Goal: Task Accomplishment & Management: Use online tool/utility

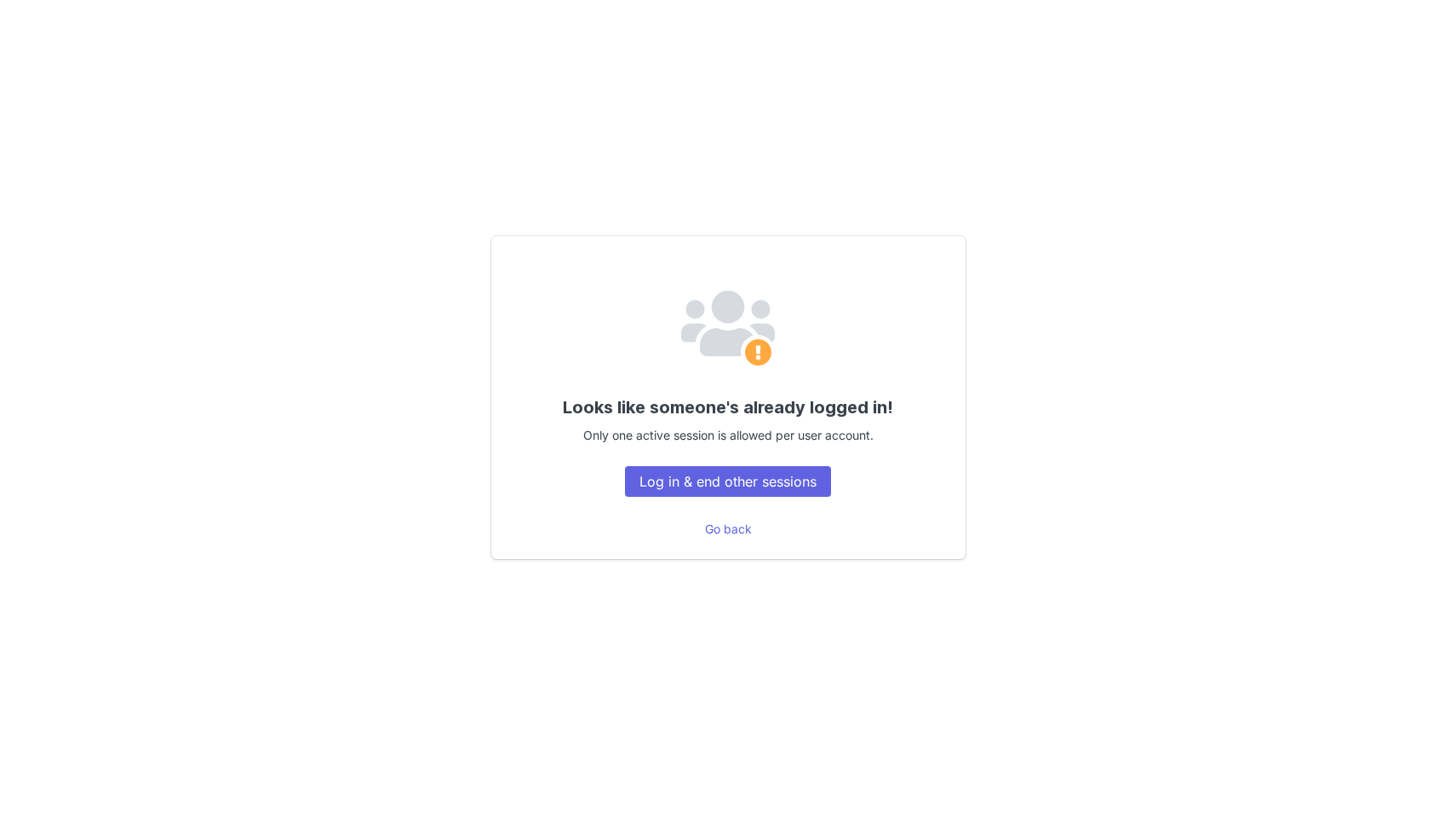
click at [948, 83] on div "Looks like someone's already logged in! Only one active session is allowed per …" at bounding box center [728, 418] width 1456 height 836
click at [675, 469] on button "Log in & end other sessions" at bounding box center [728, 482] width 206 height 30
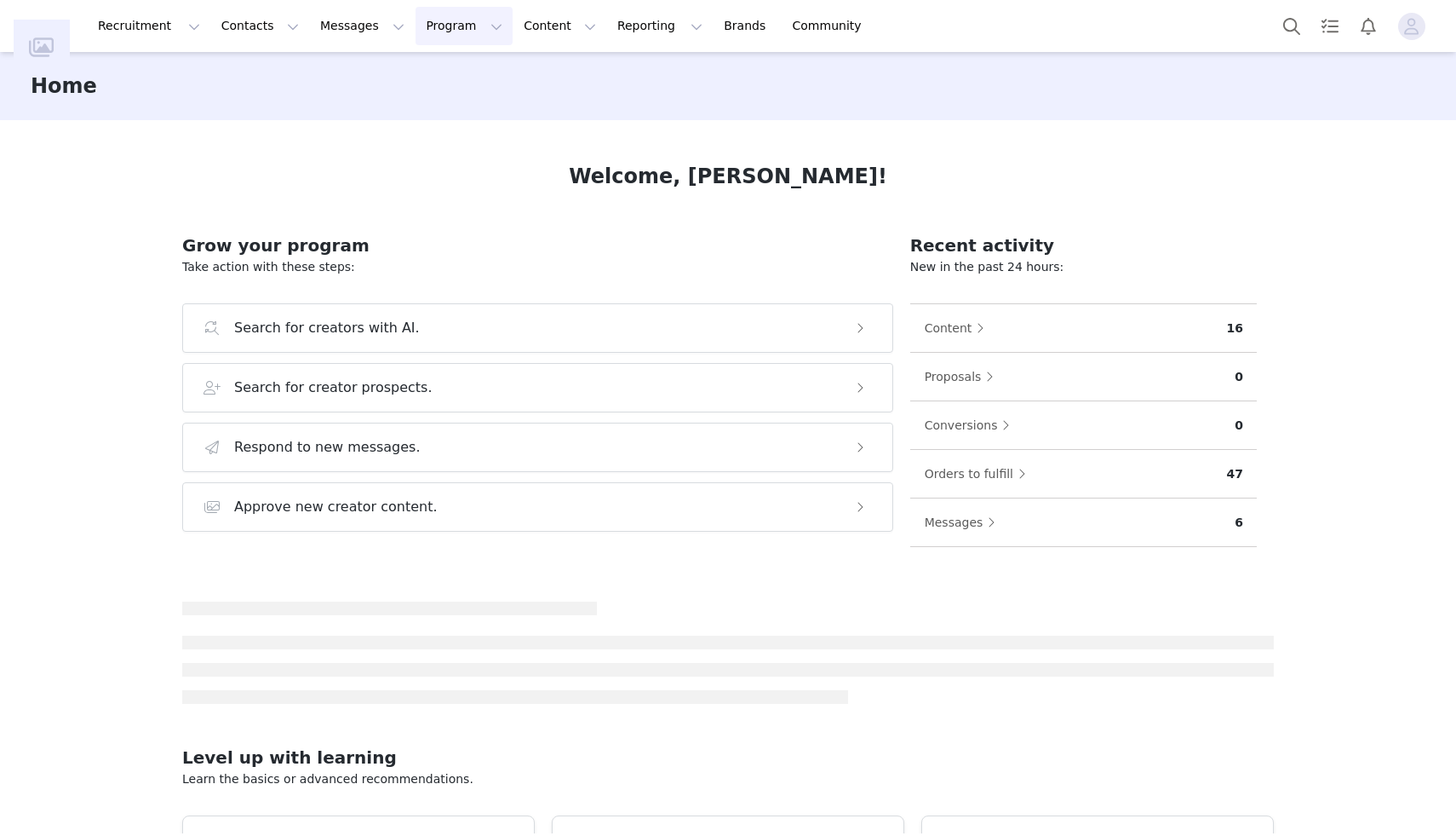
click at [417, 33] on button "Program Program" at bounding box center [464, 26] width 97 height 39
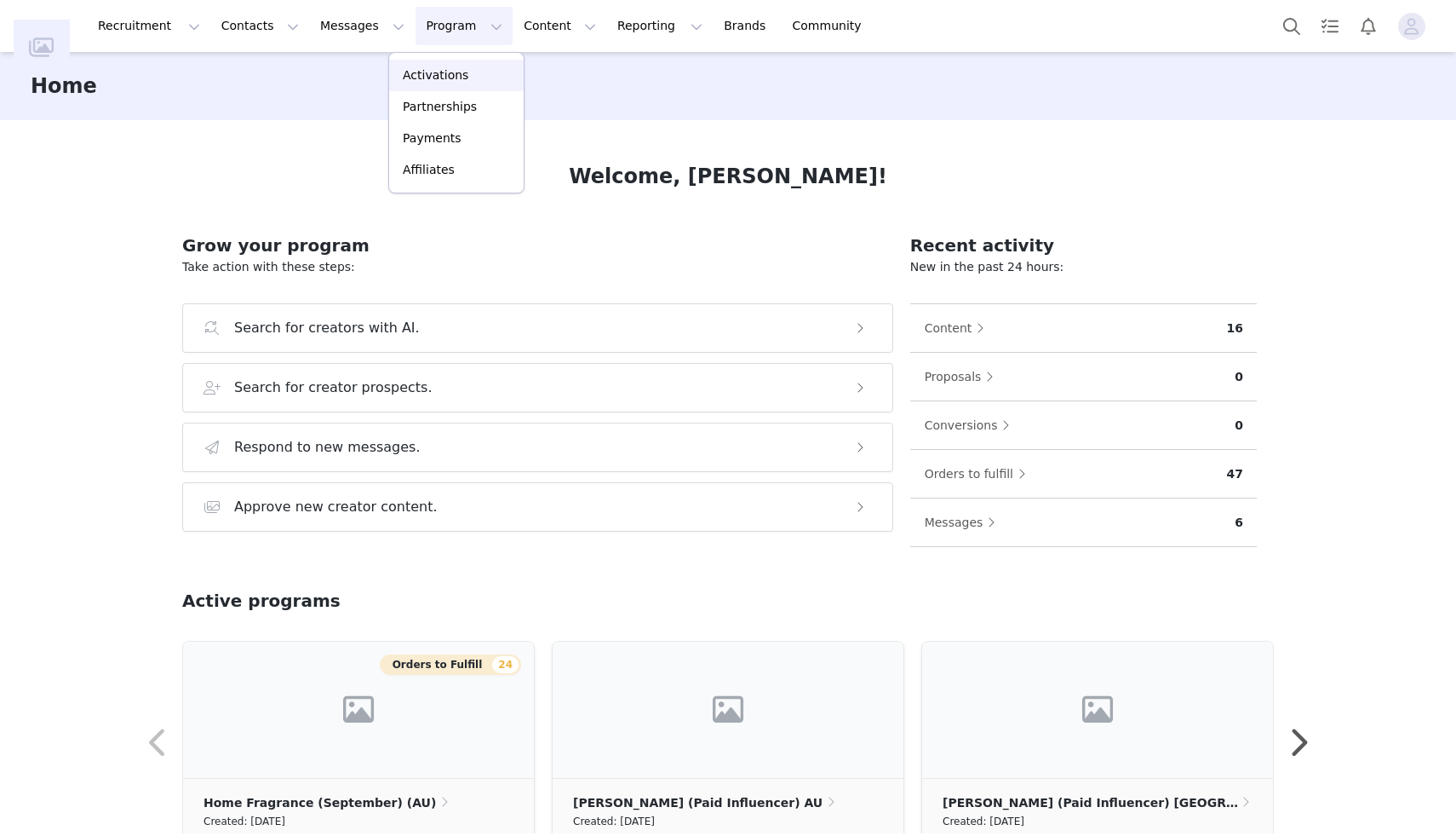
click at [428, 87] on link "Activations" at bounding box center [456, 74] width 134 height 31
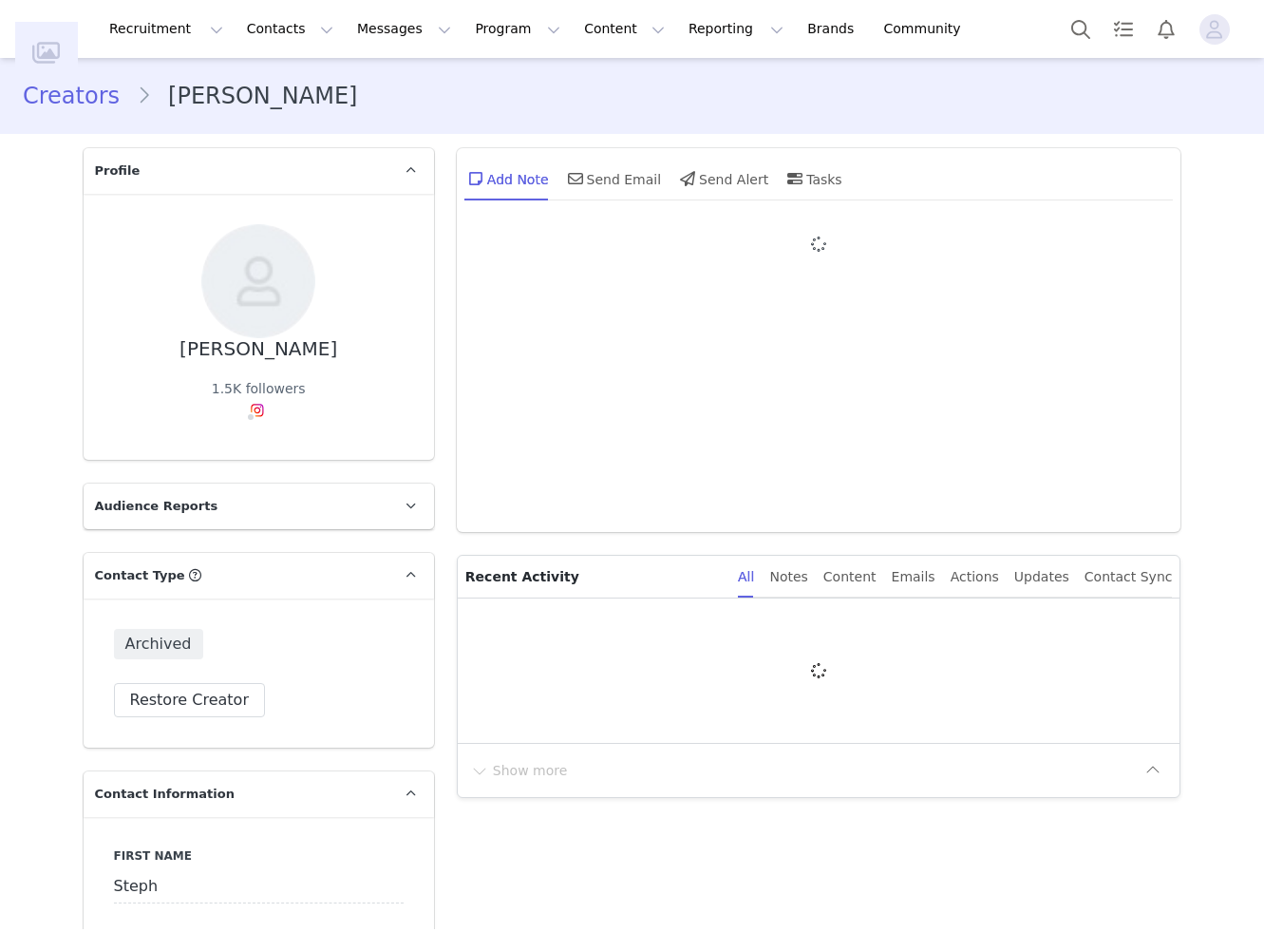
type input "+1 ([GEOGRAPHIC_DATA])"
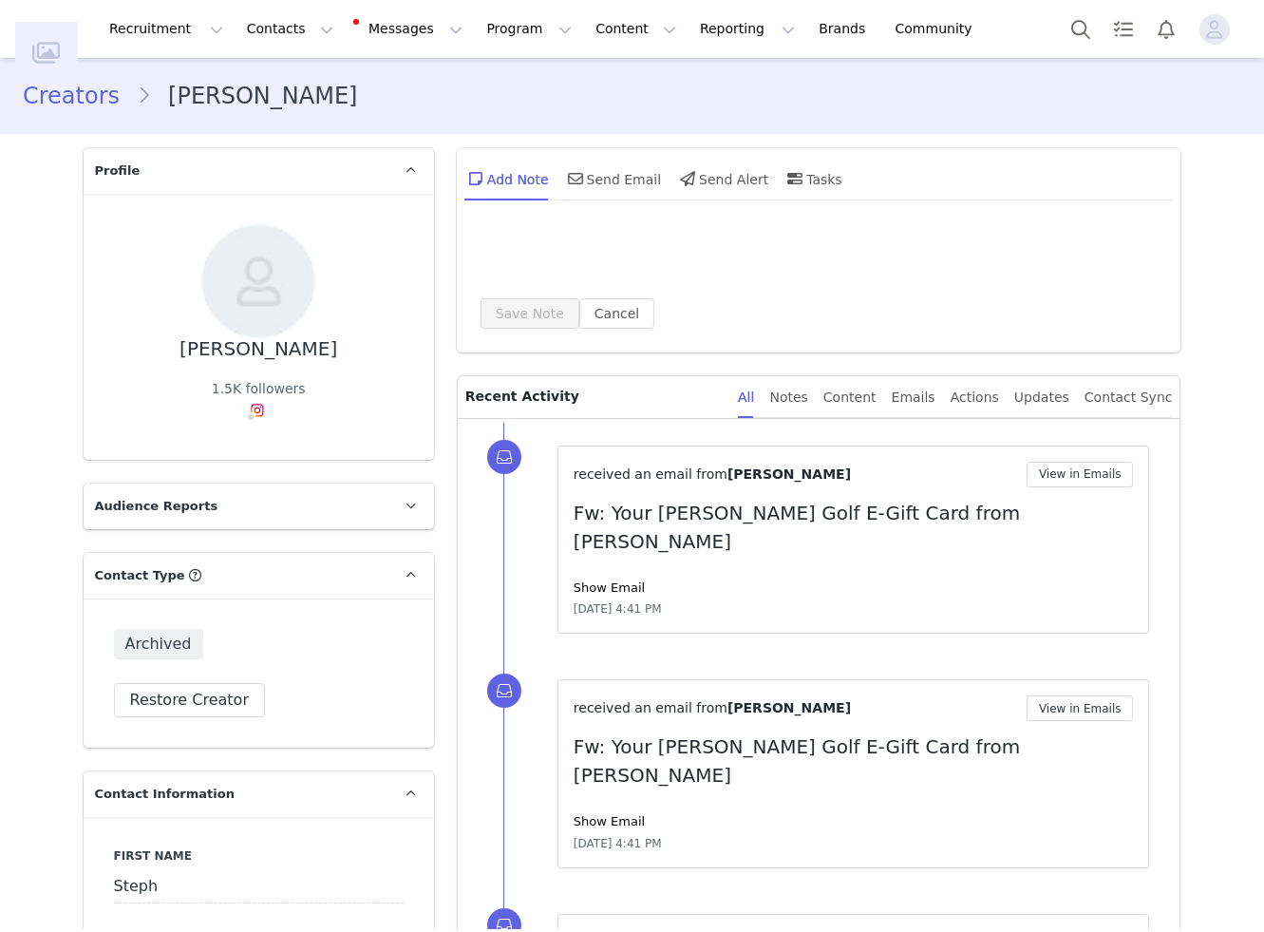
type input "+1 ([GEOGRAPHIC_DATA])"
